Goal: Task Accomplishment & Management: Use online tool/utility

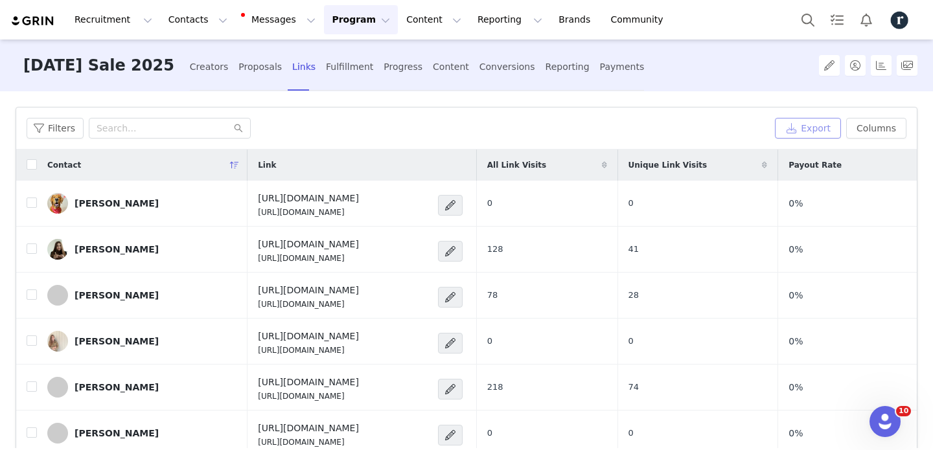
click at [803, 128] on button "Export" at bounding box center [808, 128] width 66 height 21
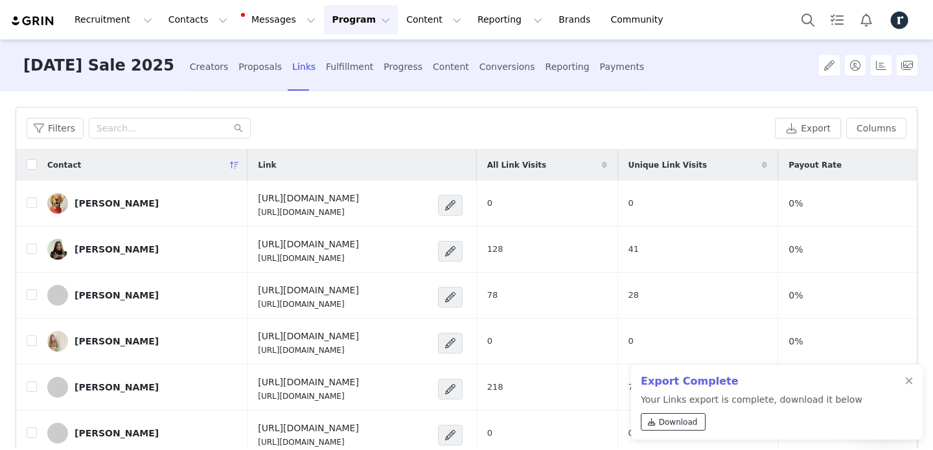
click at [685, 426] on span "Download" at bounding box center [678, 423] width 39 height 12
click at [246, 12] on button "Messages Messages" at bounding box center [279, 19] width 87 height 29
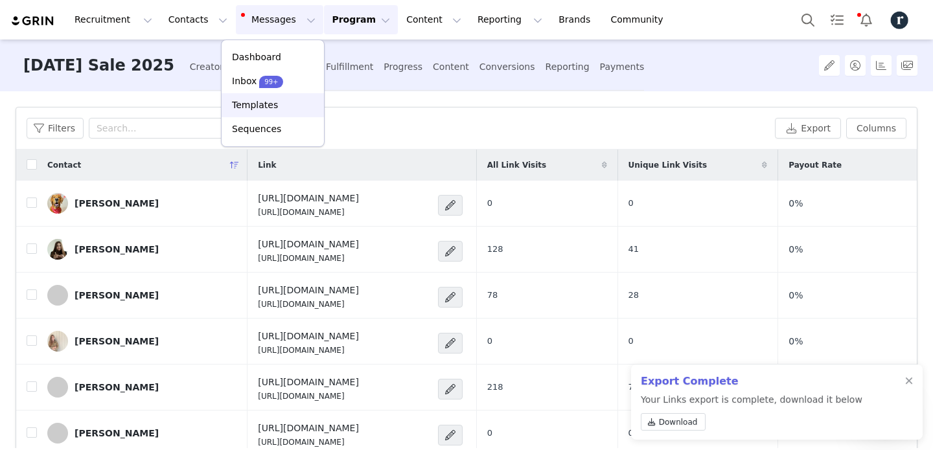
click at [267, 104] on p "Templates" at bounding box center [255, 105] width 46 height 14
